Goal: Task Accomplishment & Management: Complete application form

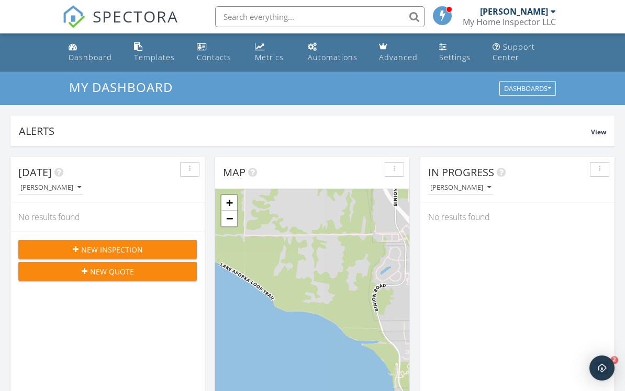
click at [127, 249] on span "New Inspection" at bounding box center [112, 249] width 62 height 11
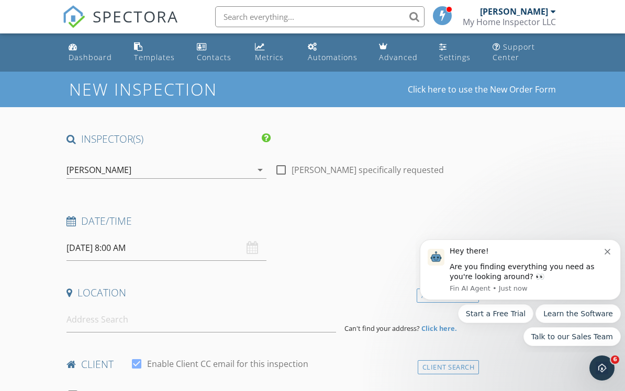
click at [185, 250] on input "[DATE] 8:00 AM" at bounding box center [166, 248] width 200 height 26
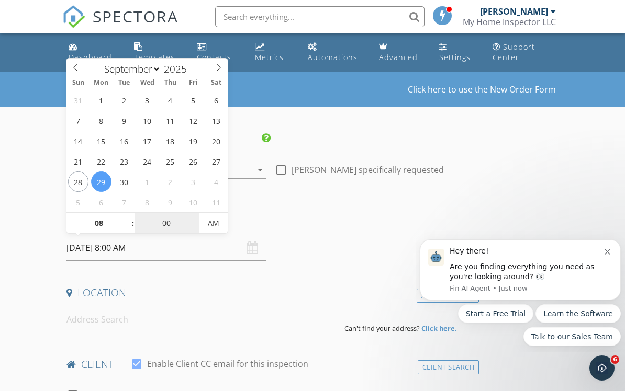
click at [134, 218] on input "00" at bounding box center [166, 223] width 64 height 21
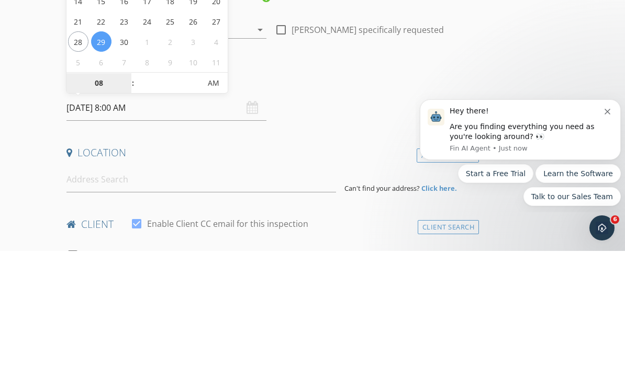
click at [105, 213] on input "08" at bounding box center [98, 223] width 64 height 21
type input "00"
type input "10"
type input "[DATE] 10:00 AM"
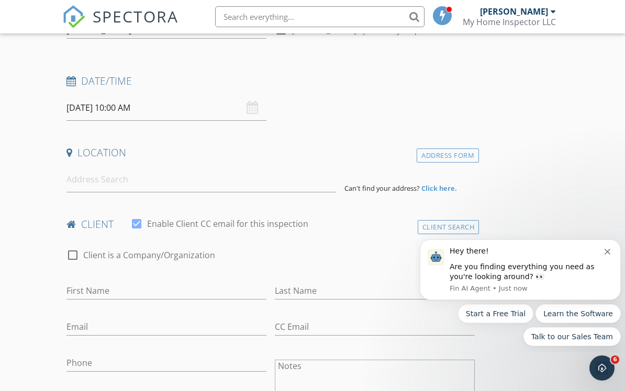
click at [161, 178] on input at bounding box center [200, 180] width 269 height 26
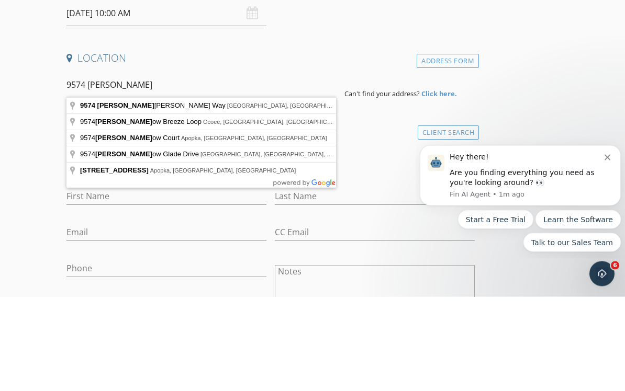
type input "[STREET_ADDRESS][PERSON_NAME]"
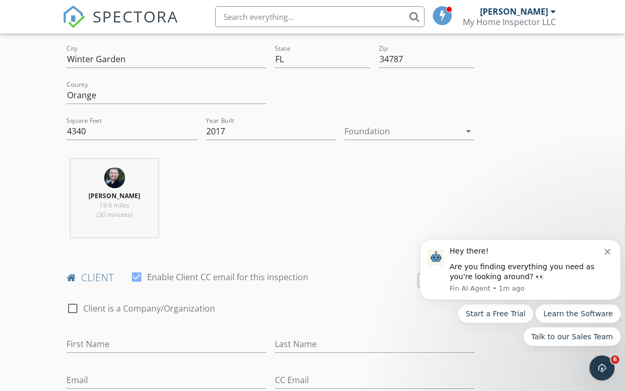
scroll to position [314, 0]
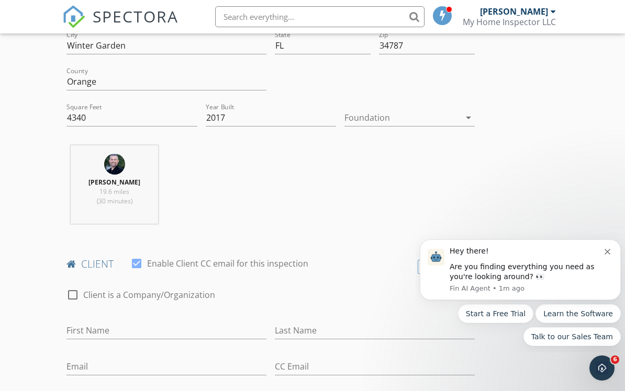
click at [448, 110] on div at bounding box center [402, 117] width 116 height 17
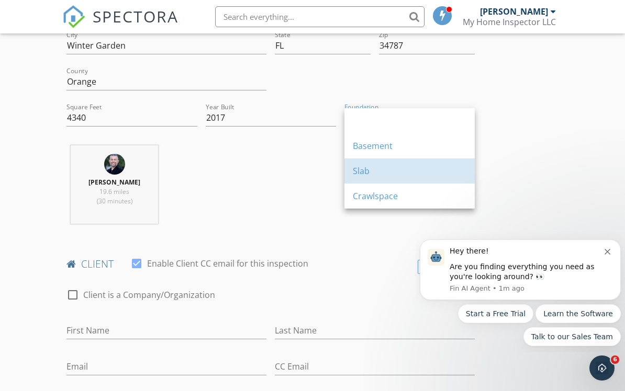
click at [364, 171] on div "Slab" at bounding box center [410, 171] width 114 height 13
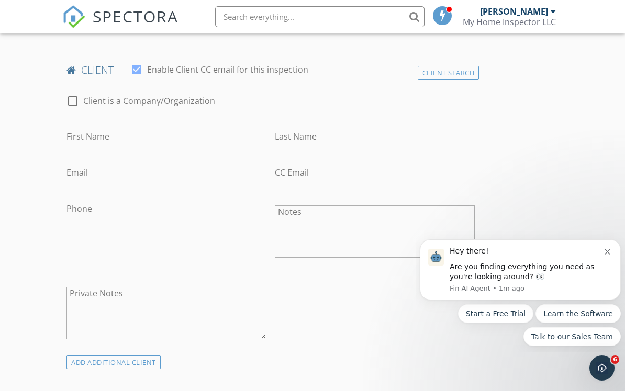
scroll to position [504, 0]
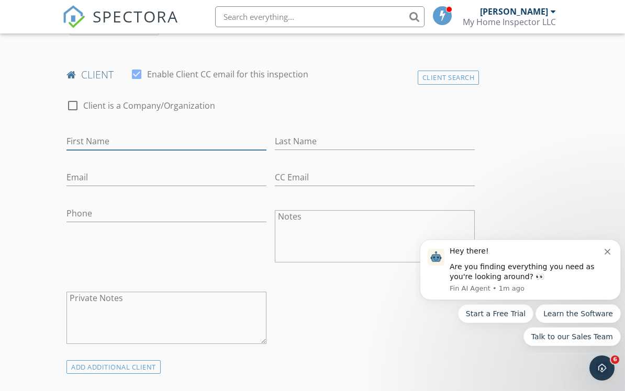
click at [110, 142] on input "First Name" at bounding box center [166, 141] width 200 height 17
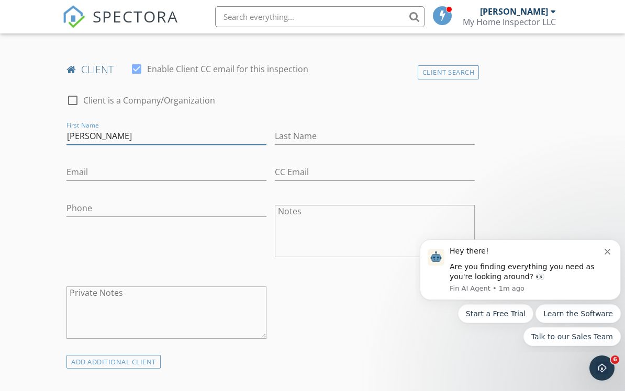
scroll to position [503, 0]
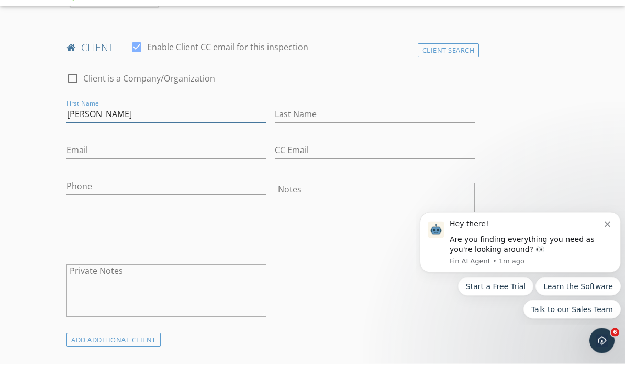
type input "[PERSON_NAME]"
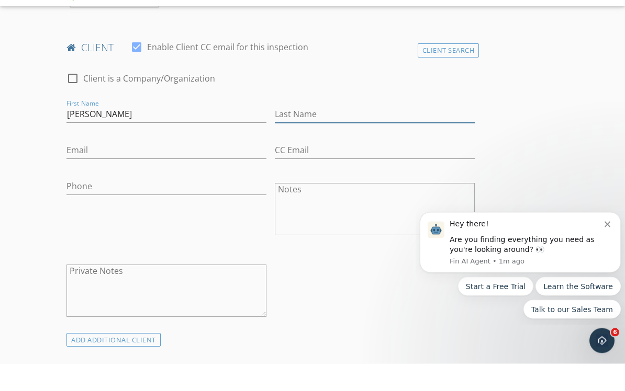
click at [334, 133] on input "Last Name" at bounding box center [375, 141] width 200 height 17
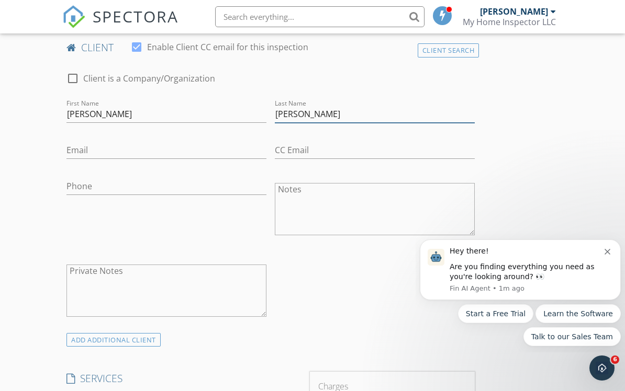
type input "[PERSON_NAME]"
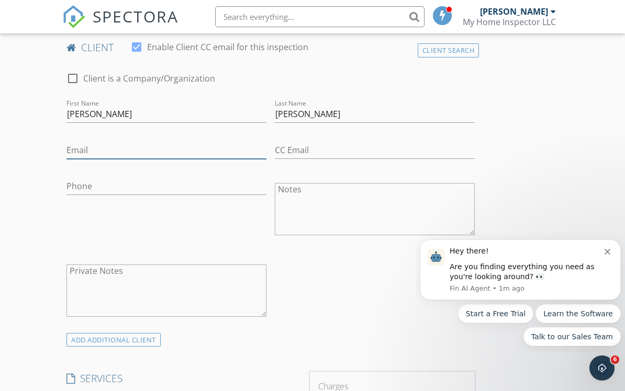
click at [168, 149] on input "Email" at bounding box center [166, 150] width 200 height 17
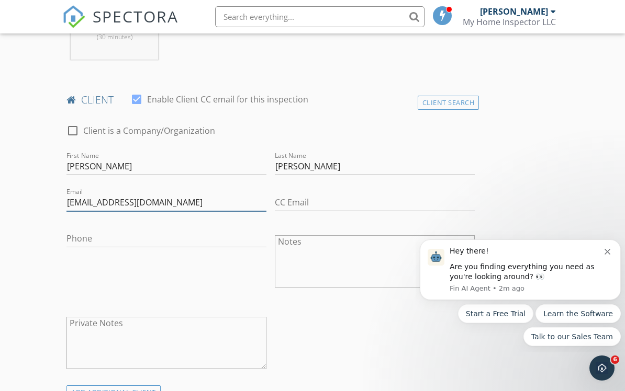
type input "[EMAIL_ADDRESS][DOMAIN_NAME]"
click at [129, 230] on input "Phone" at bounding box center [166, 238] width 200 height 17
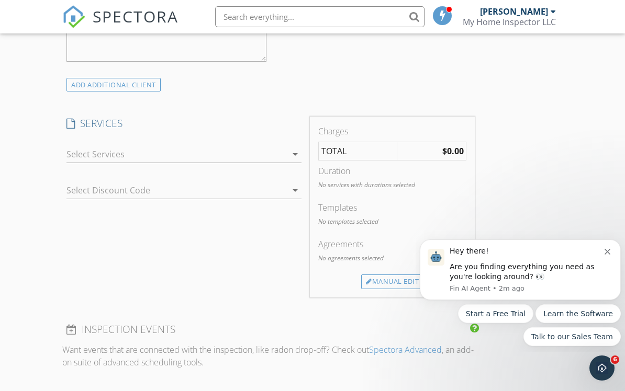
scroll to position [795, 0]
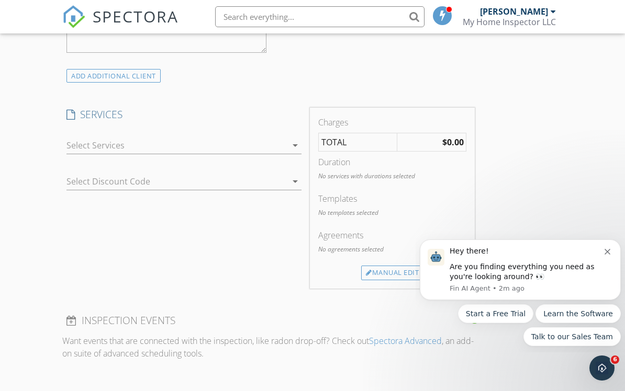
type input "[PHONE_NUMBER]"
click at [297, 139] on icon "arrow_drop_down" at bounding box center [295, 145] width 13 height 13
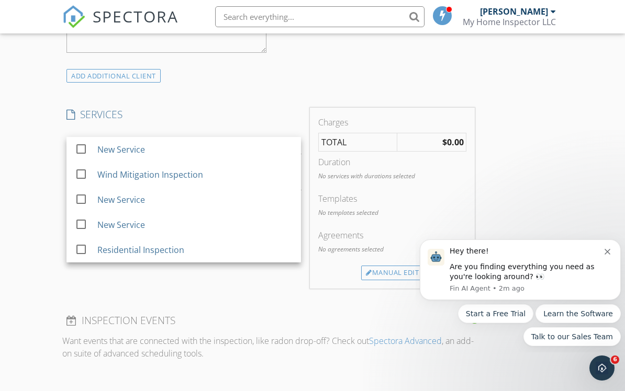
click at [150, 251] on div "Residential Inspection" at bounding box center [140, 250] width 87 height 13
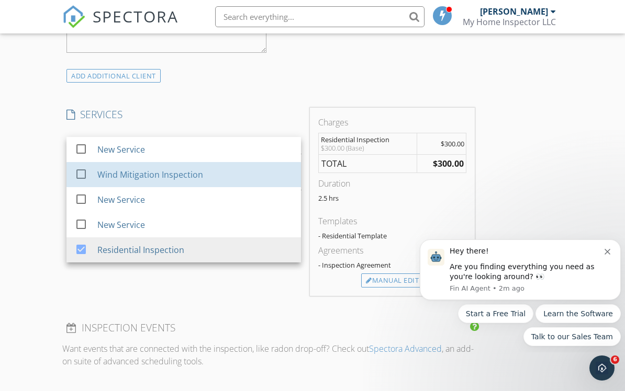
click at [164, 180] on div "Wind Mitigation Inspection" at bounding box center [194, 174] width 195 height 21
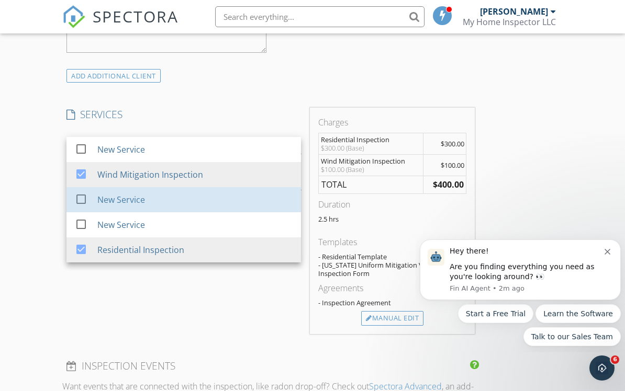
click at [140, 205] on div "New Service" at bounding box center [121, 200] width 48 height 13
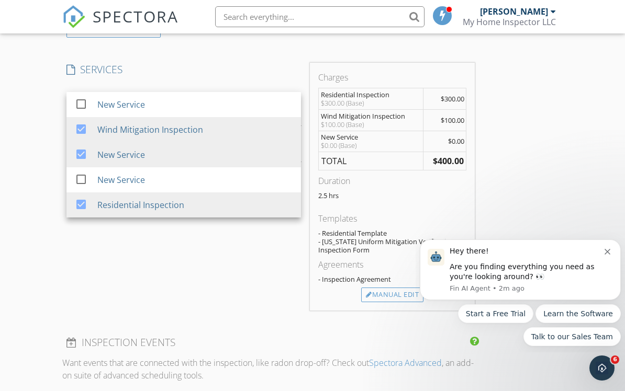
scroll to position [905, 0]
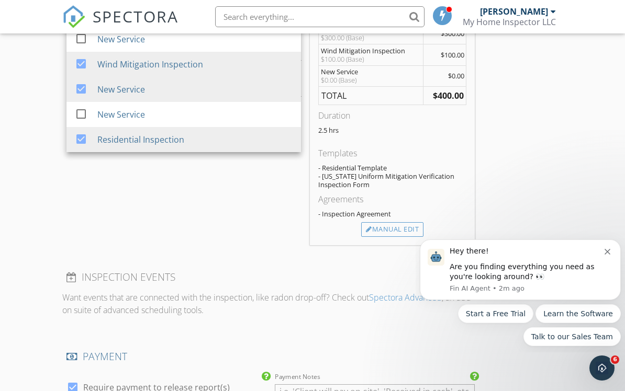
click at [387, 230] on div "Manual Edit" at bounding box center [392, 229] width 62 height 15
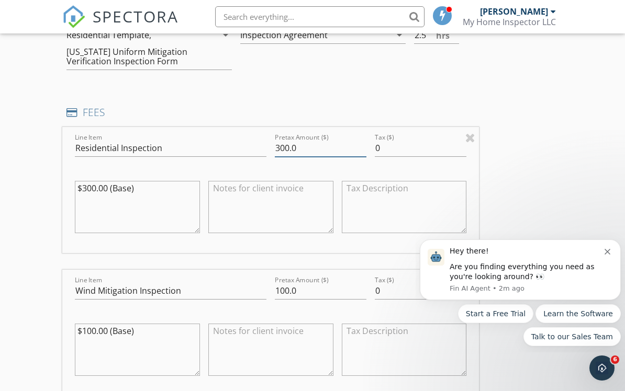
click at [314, 140] on input "300.0" at bounding box center [321, 148] width 92 height 17
type input "3"
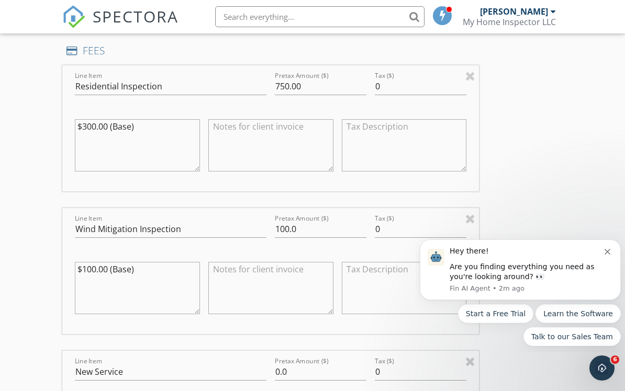
scroll to position [995, 0]
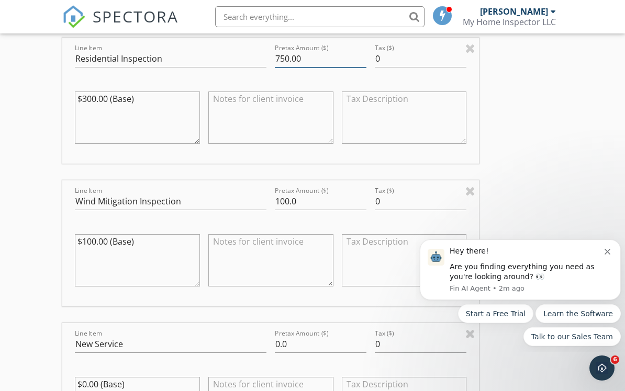
type input "750.00"
click at [321, 201] on input "100.0" at bounding box center [321, 201] width 92 height 17
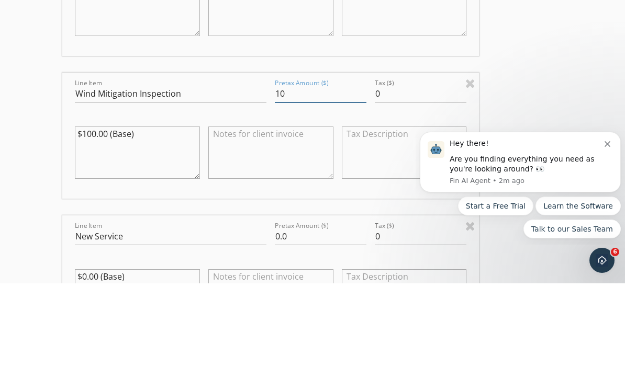
type input "1"
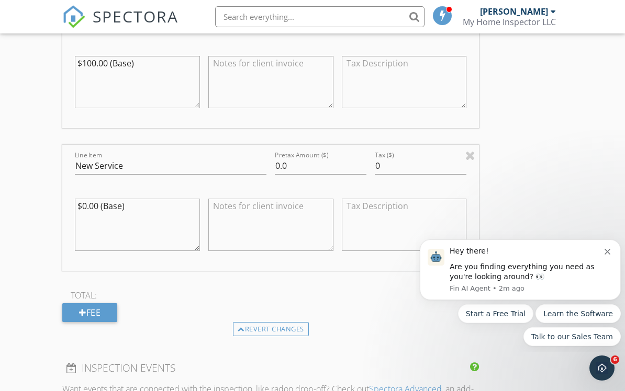
type input "0.00"
click at [164, 160] on input "New Service" at bounding box center [170, 165] width 191 height 17
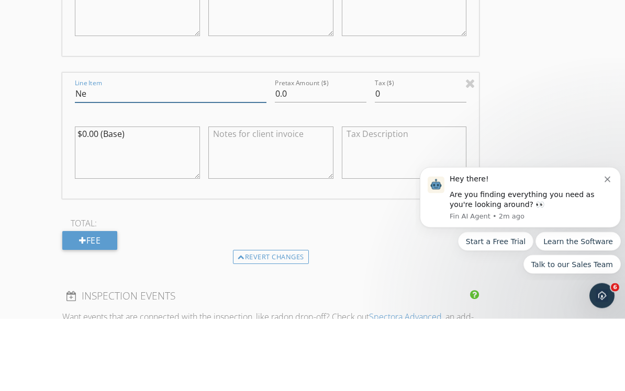
type input "N"
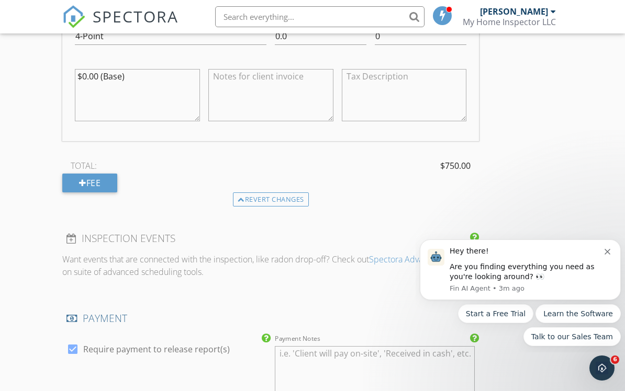
scroll to position [1304, 0]
type input "4-Point"
click at [604, 250] on div "Hey there!" at bounding box center [526, 251] width 155 height 10
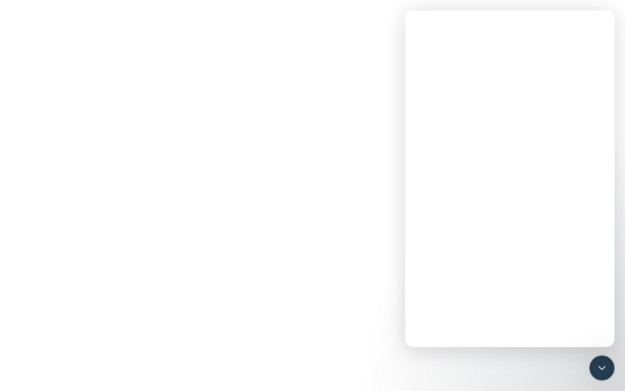
scroll to position [0, 0]
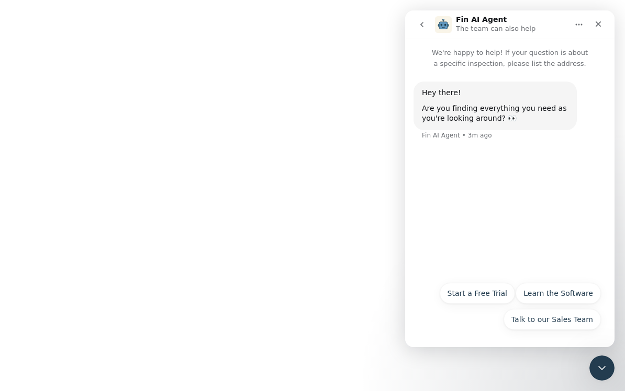
click at [598, 22] on icon "Close" at bounding box center [598, 24] width 8 height 8
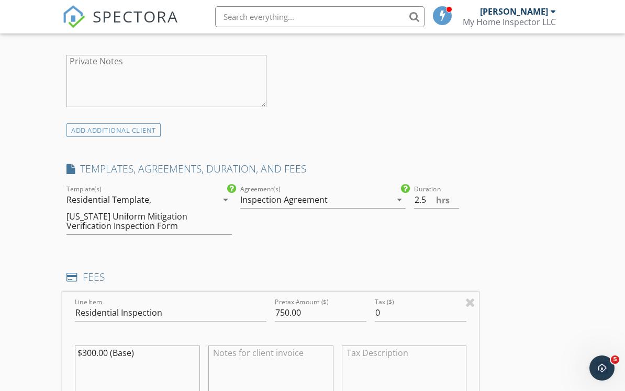
scroll to position [747, 0]
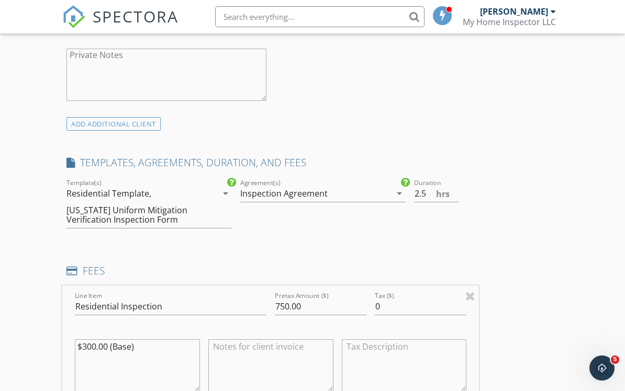
click at [234, 185] on icon at bounding box center [231, 182] width 9 height 10
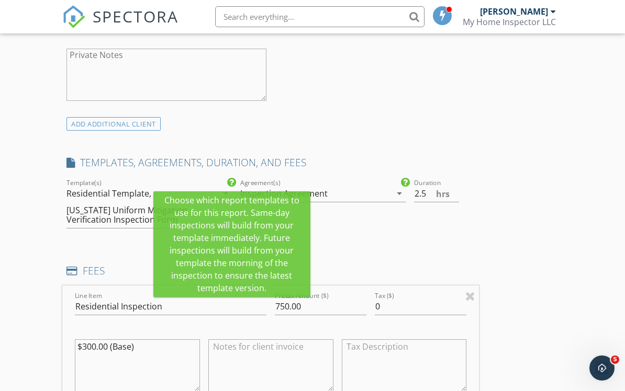
click at [360, 237] on div "check_box Inspection Agreement Agreement(s) Inspection Agreement arrow_drop_down" at bounding box center [323, 208] width 174 height 62
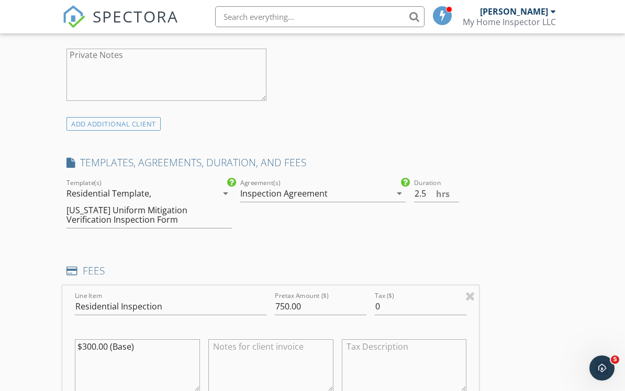
click at [222, 190] on icon "arrow_drop_down" at bounding box center [225, 193] width 13 height 13
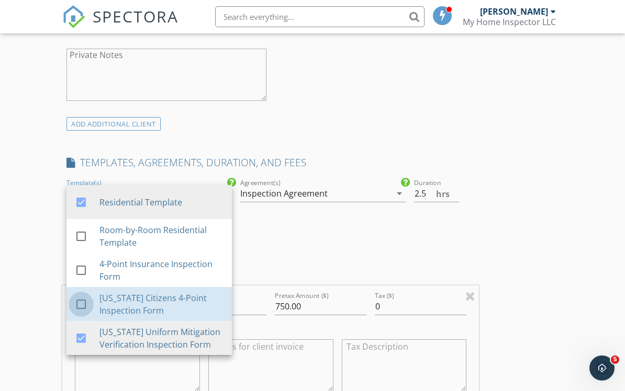
click at [83, 303] on div at bounding box center [81, 305] width 18 height 18
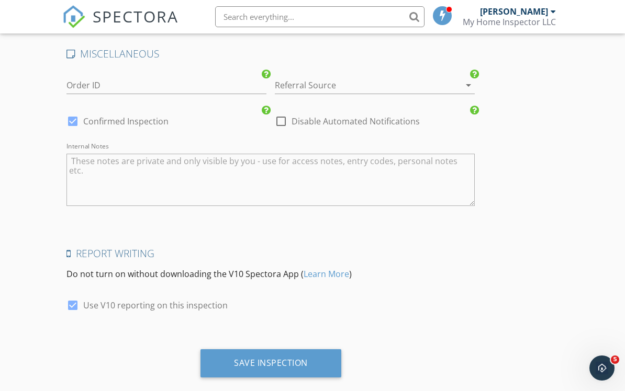
scroll to position [1913, 0]
click at [270, 362] on div "Save Inspection" at bounding box center [271, 364] width 74 height 10
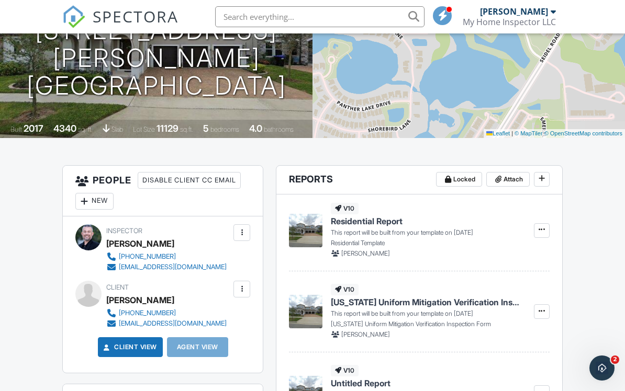
scroll to position [206, 0]
